Goal: Find specific page/section: Find specific page/section

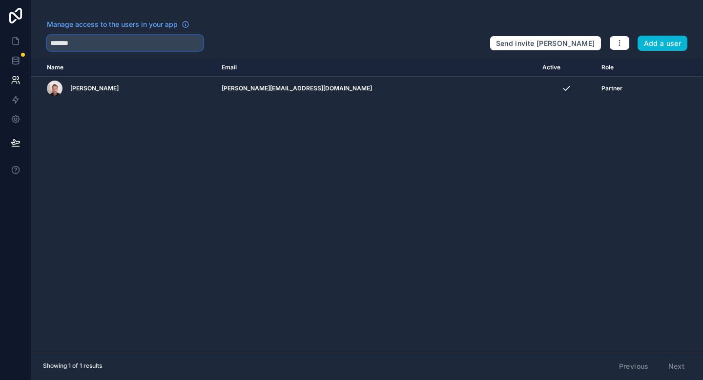
click at [99, 42] on input "*******" at bounding box center [125, 43] width 156 height 16
type input "*****"
click at [8, 32] on link at bounding box center [15, 41] width 31 height 20
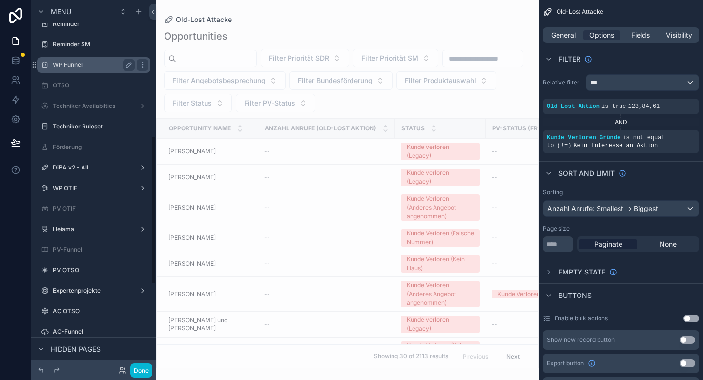
scroll to position [346, 0]
